Goal: Information Seeking & Learning: Learn about a topic

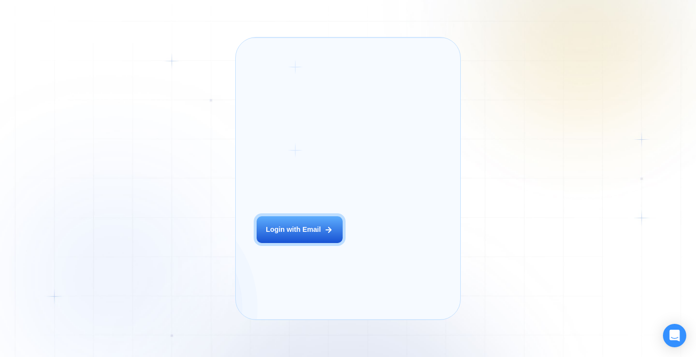
click at [308, 244] on div "Login ‍ Welcome to GigRadar. AI Business Manager for Agencies Login with Email" at bounding box center [311, 178] width 130 height 261
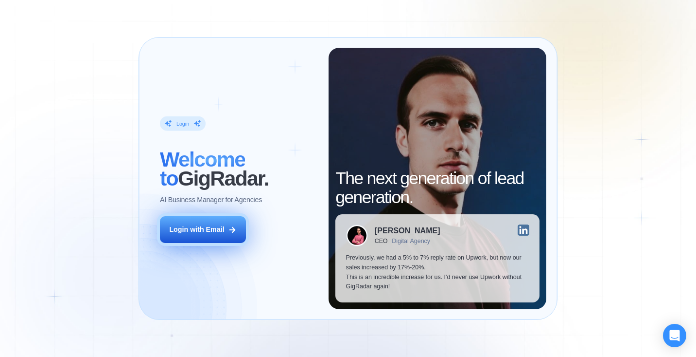
click at [214, 218] on button "Login with Email" at bounding box center [203, 229] width 86 height 27
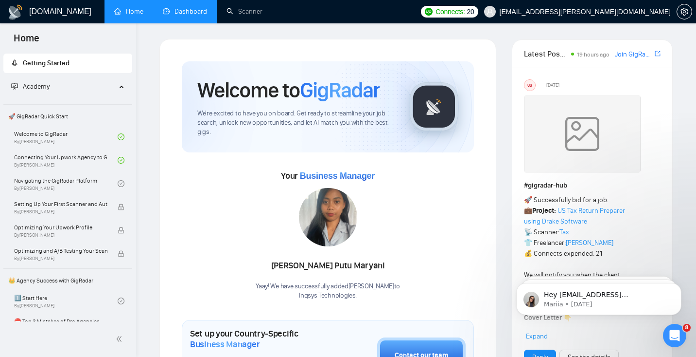
click at [193, 10] on link "Dashboard" at bounding box center [185, 11] width 44 height 8
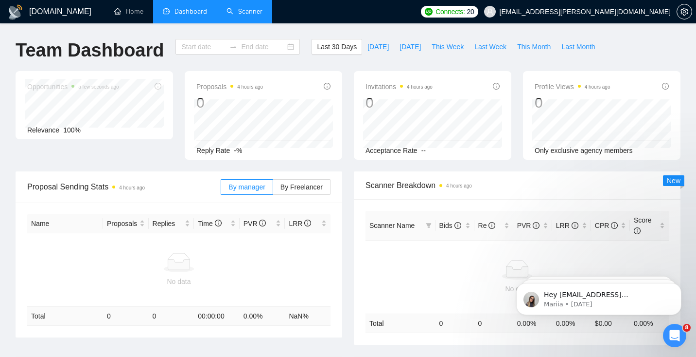
type input "[DATE]"
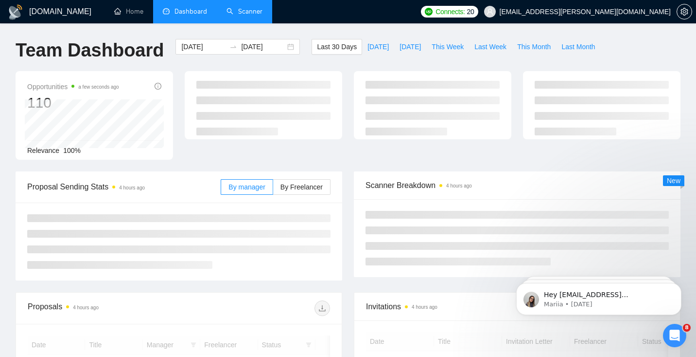
click at [246, 8] on link "Scanner" at bounding box center [245, 11] width 36 height 8
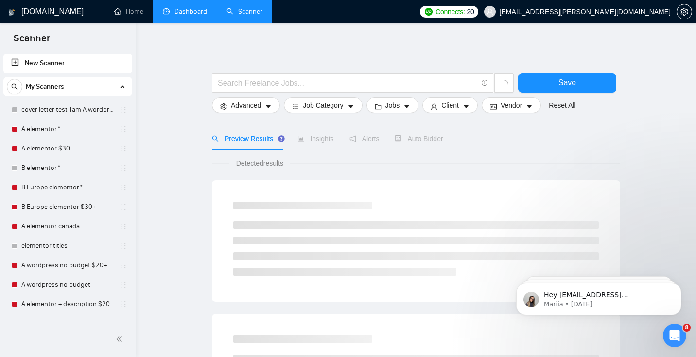
click at [195, 11] on link "Dashboard" at bounding box center [185, 11] width 44 height 8
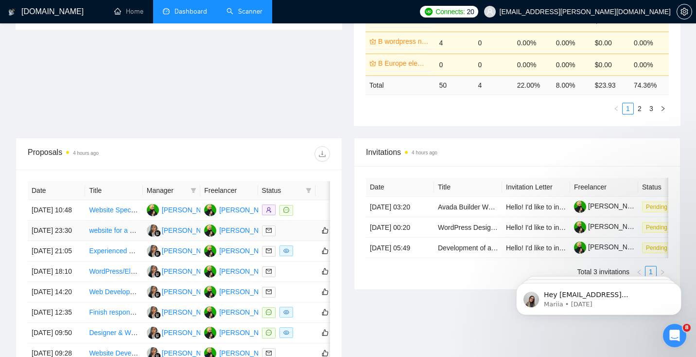
scroll to position [286, 0]
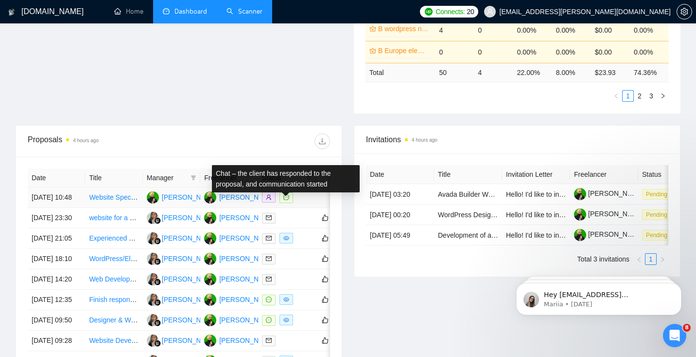
click at [286, 200] on icon "message" at bounding box center [287, 197] width 6 height 6
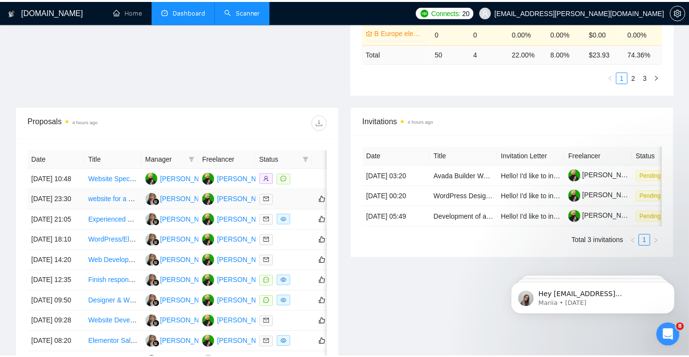
scroll to position [313, 0]
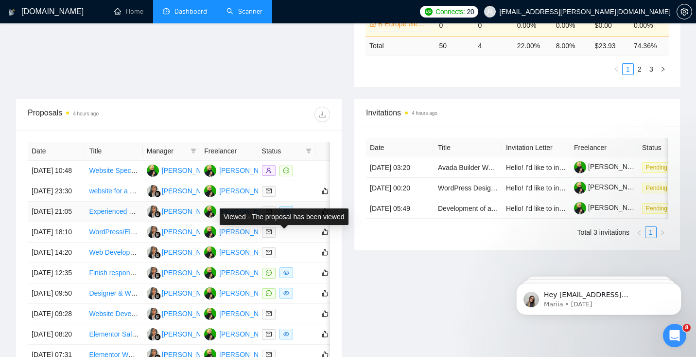
click at [289, 216] on span at bounding box center [287, 211] width 14 height 11
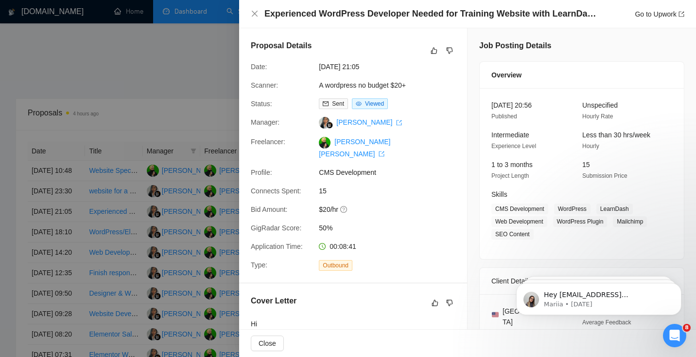
click at [192, 87] on div at bounding box center [348, 178] width 696 height 357
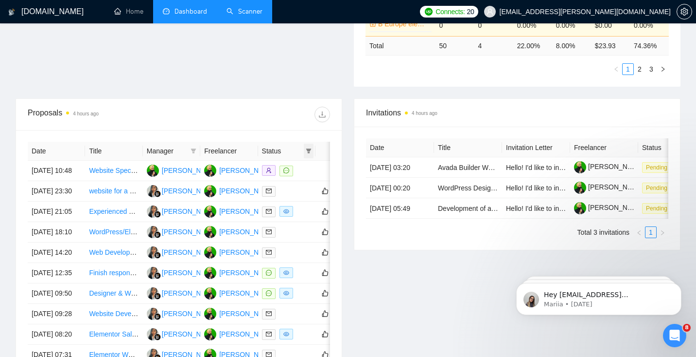
click at [307, 149] on icon "filter" at bounding box center [308, 150] width 5 height 5
click at [276, 165] on span "Chat" at bounding box center [278, 169] width 18 height 8
checkbox input "true"
click at [267, 107] on div at bounding box center [254, 115] width 151 height 16
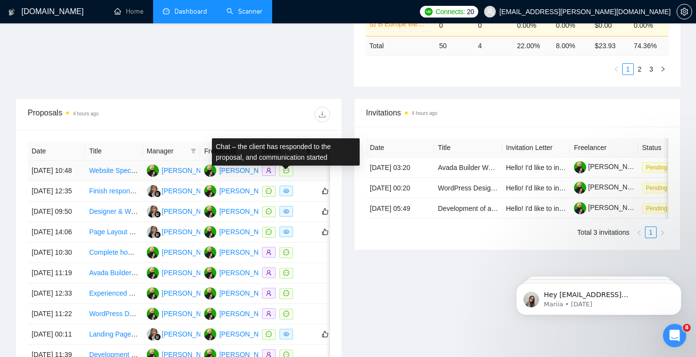
click at [284, 173] on icon "message" at bounding box center [287, 170] width 6 height 6
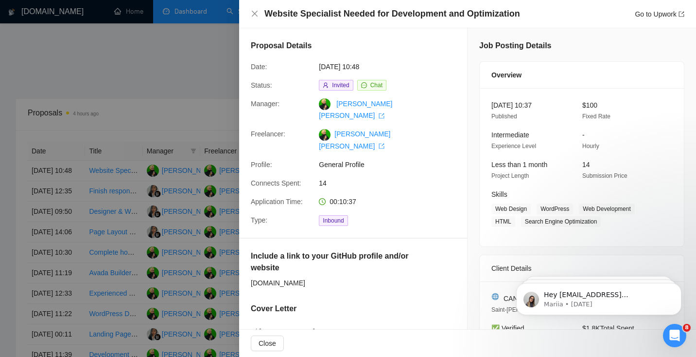
click at [228, 132] on div at bounding box center [348, 178] width 696 height 357
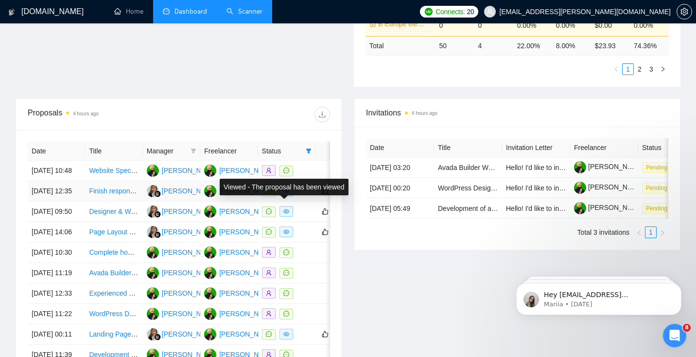
click at [286, 194] on icon "eye" at bounding box center [287, 191] width 6 height 6
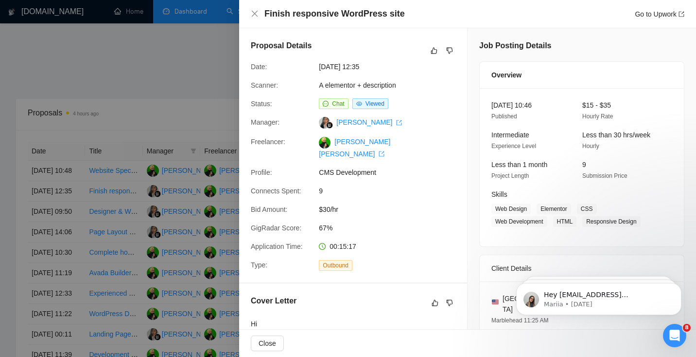
click at [190, 101] on div at bounding box center [348, 178] width 696 height 357
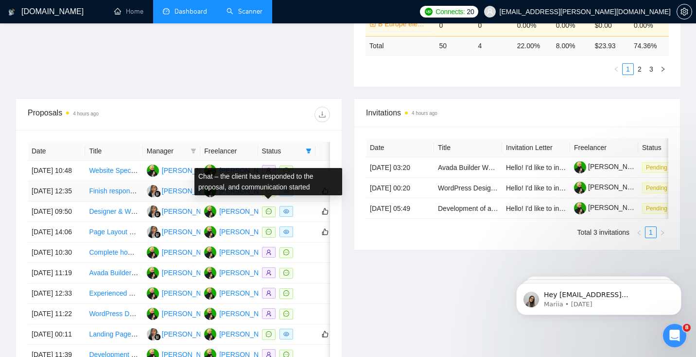
click at [268, 194] on icon "message" at bounding box center [269, 191] width 6 height 6
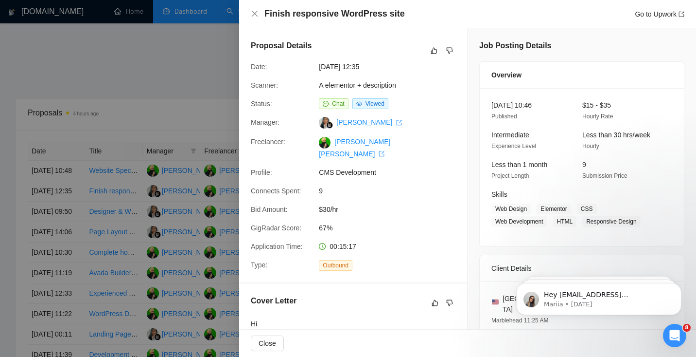
click at [146, 48] on div at bounding box center [348, 178] width 696 height 357
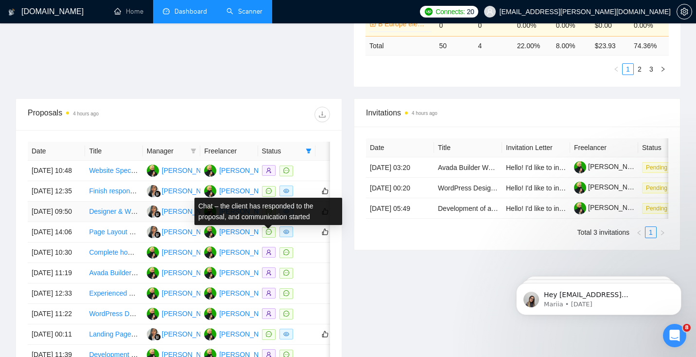
click at [269, 214] on icon "message" at bounding box center [269, 211] width 6 height 6
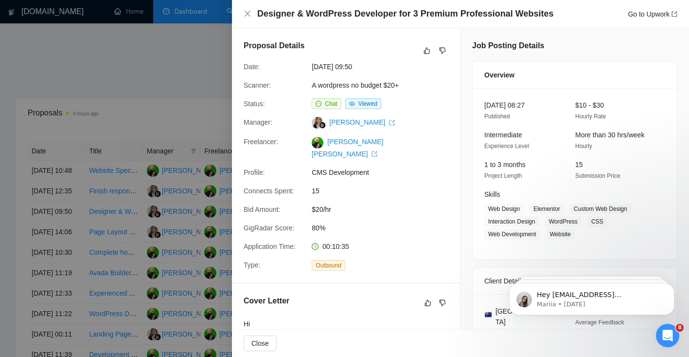
click at [80, 98] on div at bounding box center [344, 178] width 689 height 357
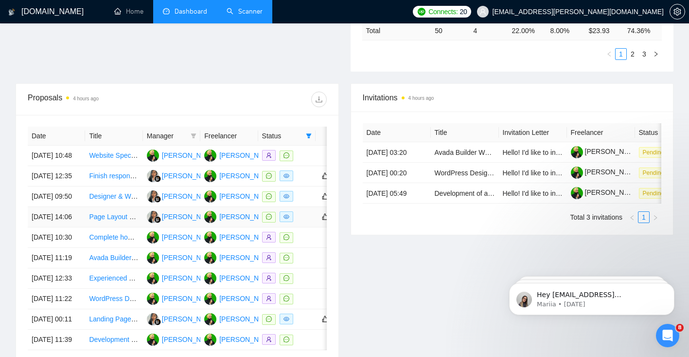
scroll to position [360, 0]
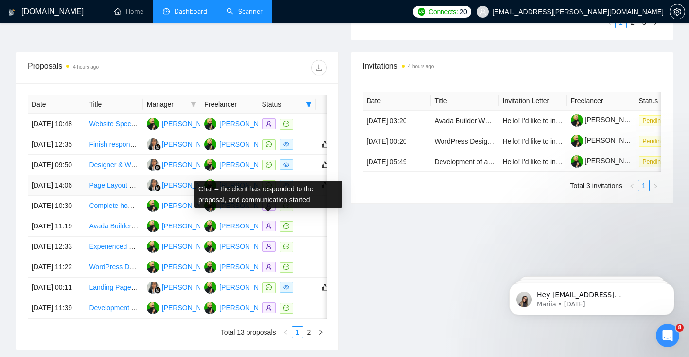
click at [267, 188] on icon "message" at bounding box center [269, 185] width 6 height 6
